Goal: Information Seeking & Learning: Find specific fact

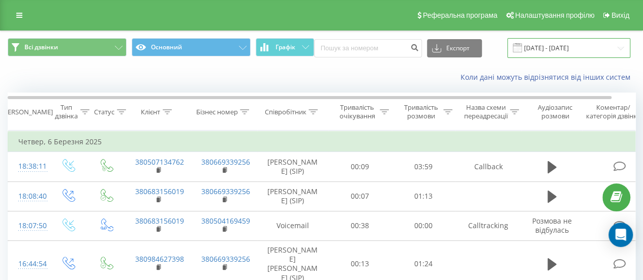
click at [609, 49] on input "[DATE] - [DATE]" at bounding box center [568, 48] width 123 height 20
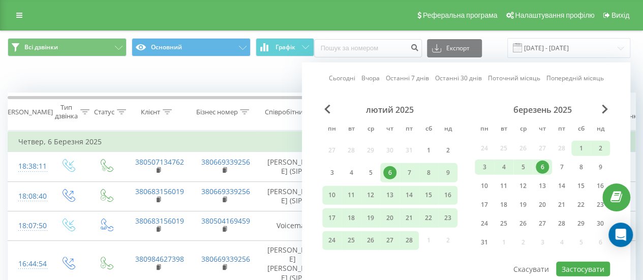
click at [609, 107] on div "березень 2025" at bounding box center [542, 110] width 135 height 10
click at [601, 110] on div "березень 2025" at bounding box center [542, 110] width 135 height 10
click at [604, 109] on span "Next Month" at bounding box center [605, 109] width 6 height 9
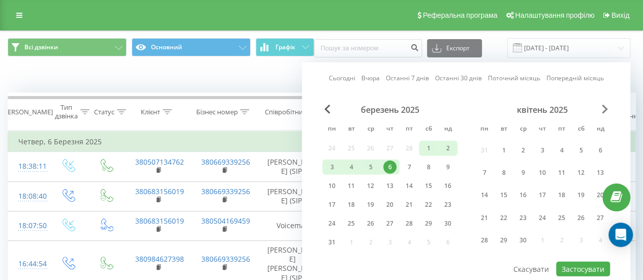
click at [605, 110] on span "Next Month" at bounding box center [605, 109] width 6 height 9
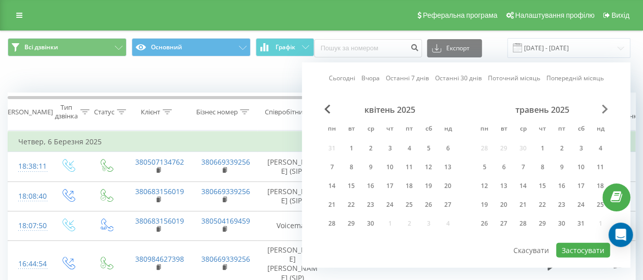
click at [605, 109] on span "Next Month" at bounding box center [605, 109] width 6 height 9
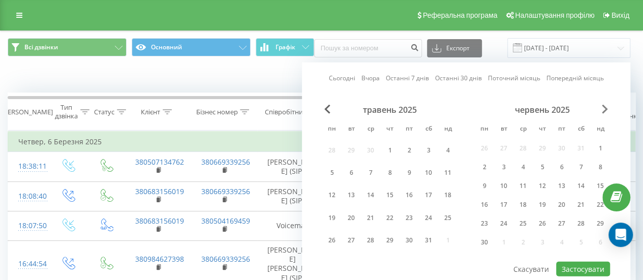
click at [605, 109] on span "Next Month" at bounding box center [605, 109] width 6 height 9
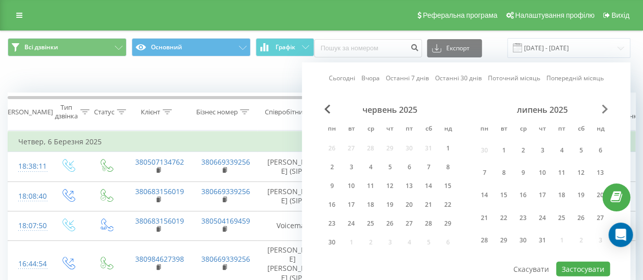
click at [605, 109] on span "Next Month" at bounding box center [605, 109] width 6 height 9
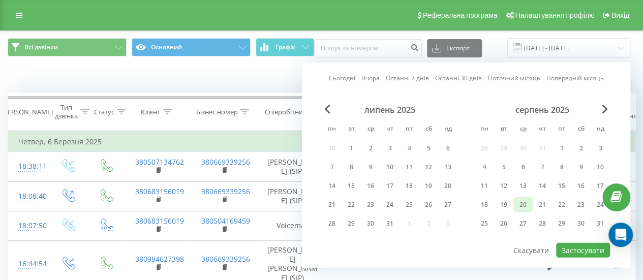
click at [526, 208] on div "20" at bounding box center [522, 204] width 13 height 13
click at [570, 246] on button "Застосувати" at bounding box center [583, 250] width 54 height 15
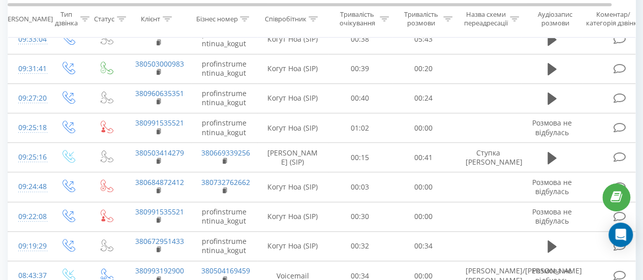
scroll to position [425, 0]
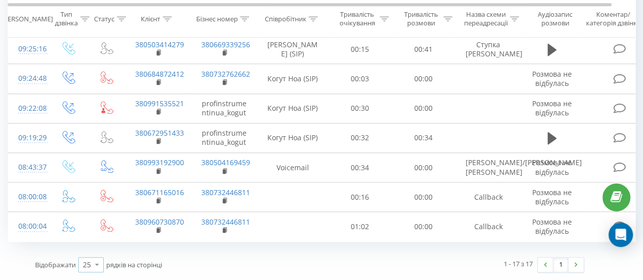
click at [95, 267] on icon at bounding box center [96, 265] width 15 height 20
click at [98, 251] on div "100" at bounding box center [91, 250] width 24 height 15
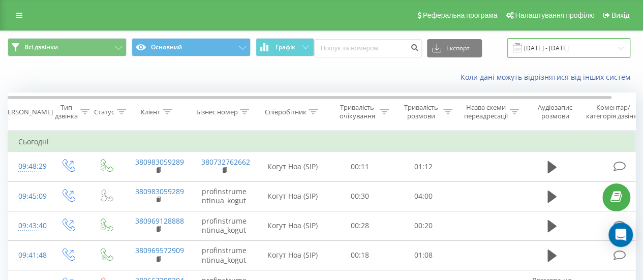
click at [606, 46] on input "[DATE] - [DATE]" at bounding box center [568, 48] width 123 height 20
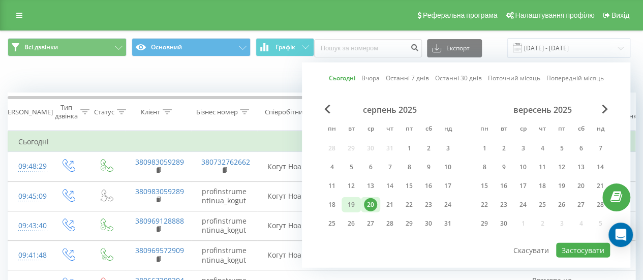
click at [350, 202] on div "19" at bounding box center [351, 204] width 13 height 13
click at [581, 252] on button "Застосувати" at bounding box center [583, 250] width 54 height 15
type input "[DATE] - [DATE]"
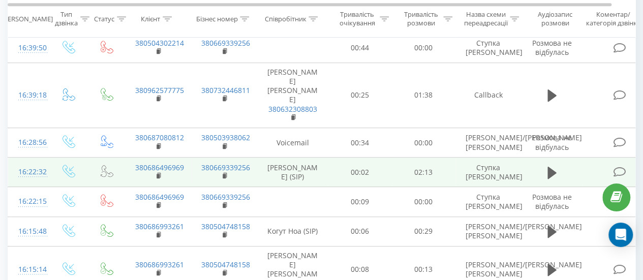
scroll to position [203, 0]
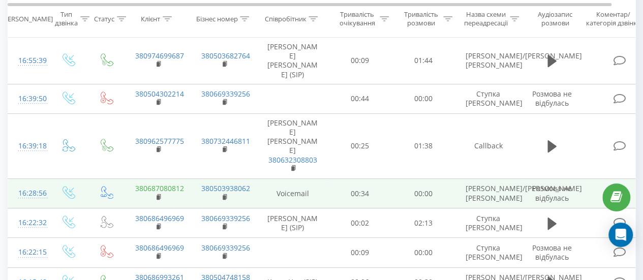
click at [140, 193] on link "380687080812" at bounding box center [159, 188] width 49 height 10
drag, startPoint x: 184, startPoint y: 199, endPoint x: 136, endPoint y: 198, distance: 48.3
click at [136, 198] on td "380687080812" at bounding box center [158, 193] width 66 height 29
copy link "380687080812"
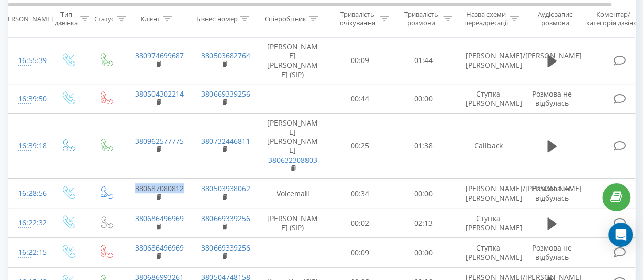
scroll to position [0, 0]
